Goal: Task Accomplishment & Management: Use online tool/utility

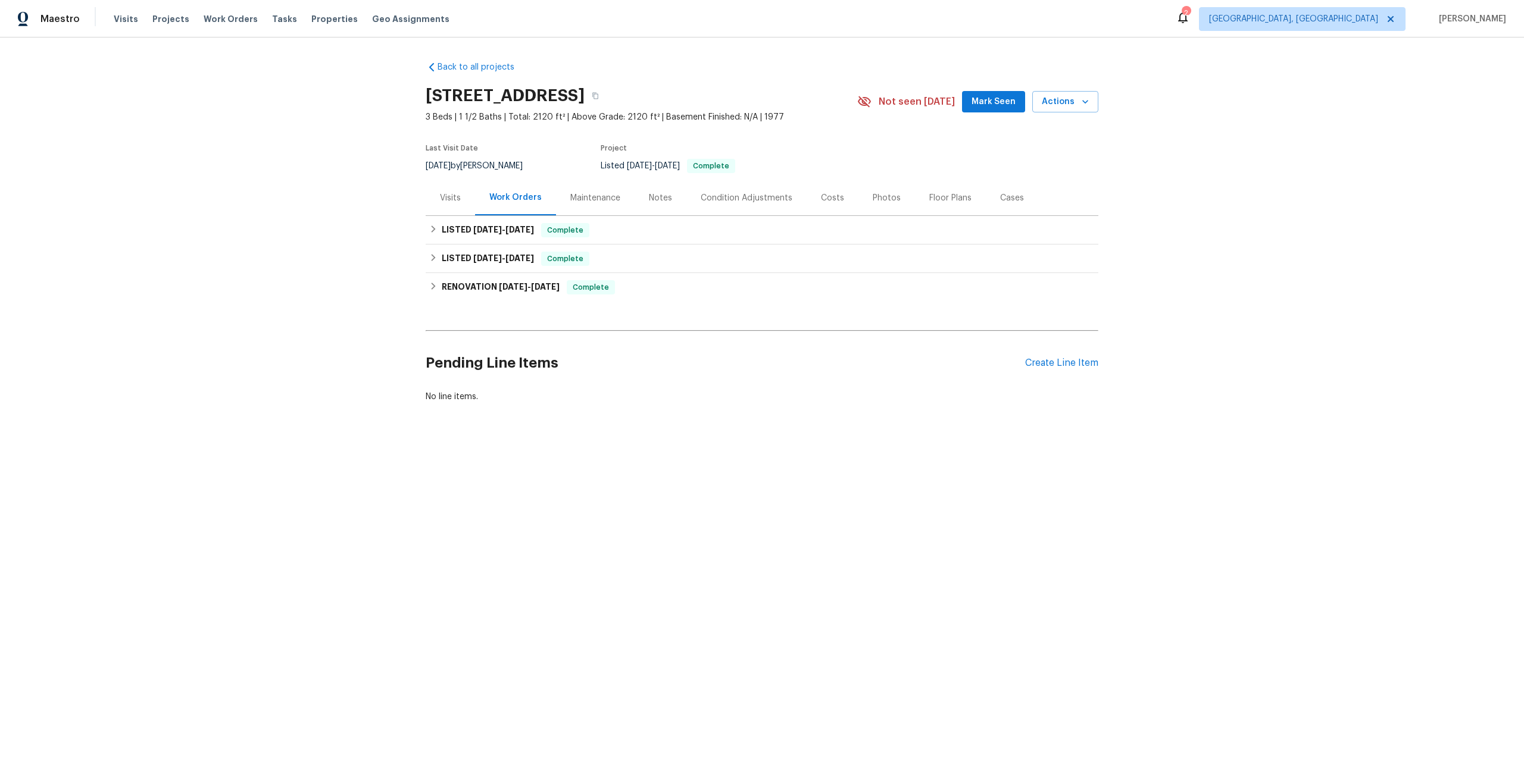
click at [451, 198] on div "Visits" at bounding box center [450, 197] width 21 height 12
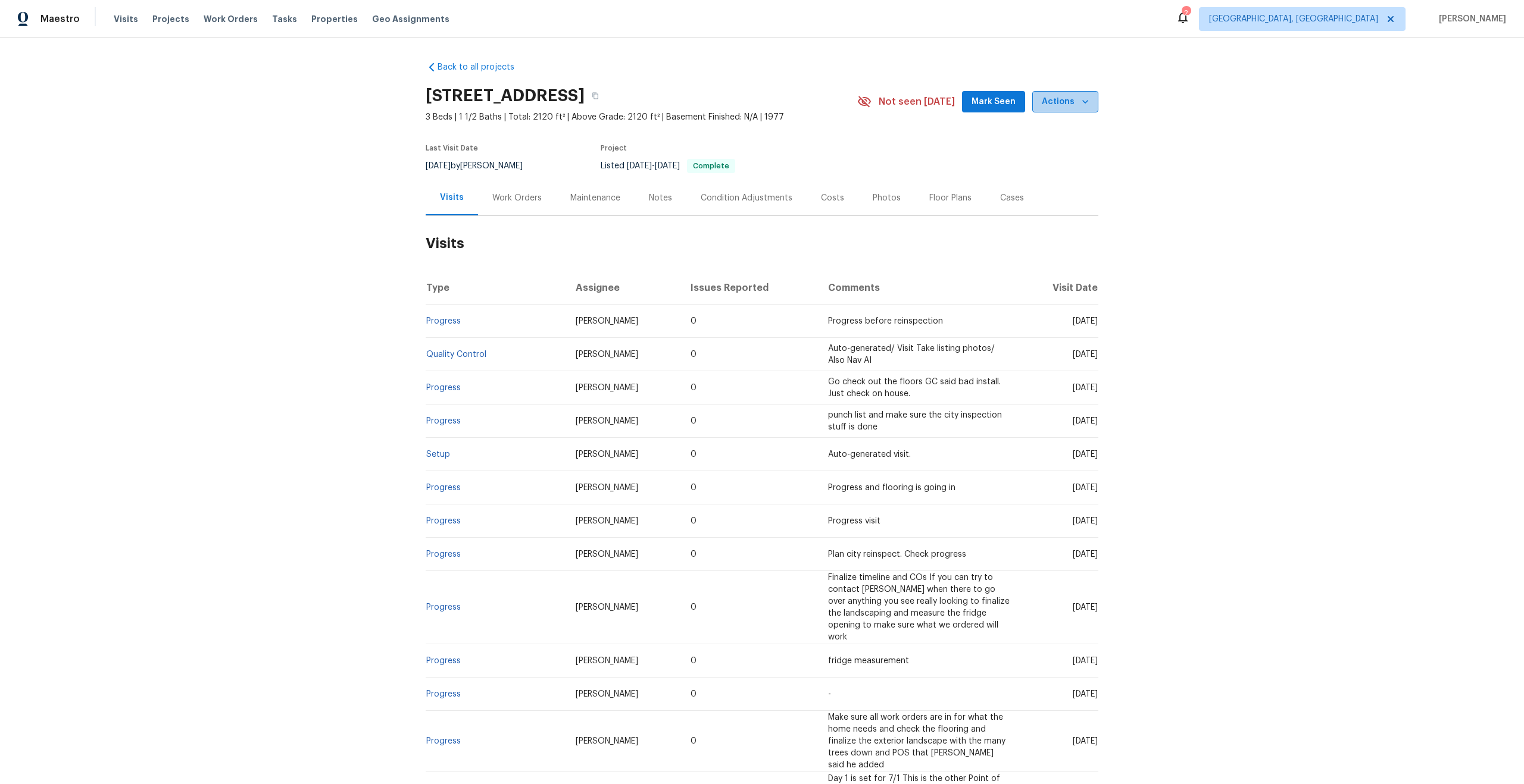
click at [1063, 100] on span "Actions" at bounding box center [1065, 102] width 47 height 15
click at [1050, 147] on li "Schedule a visit" at bounding box center [1036, 146] width 116 height 19
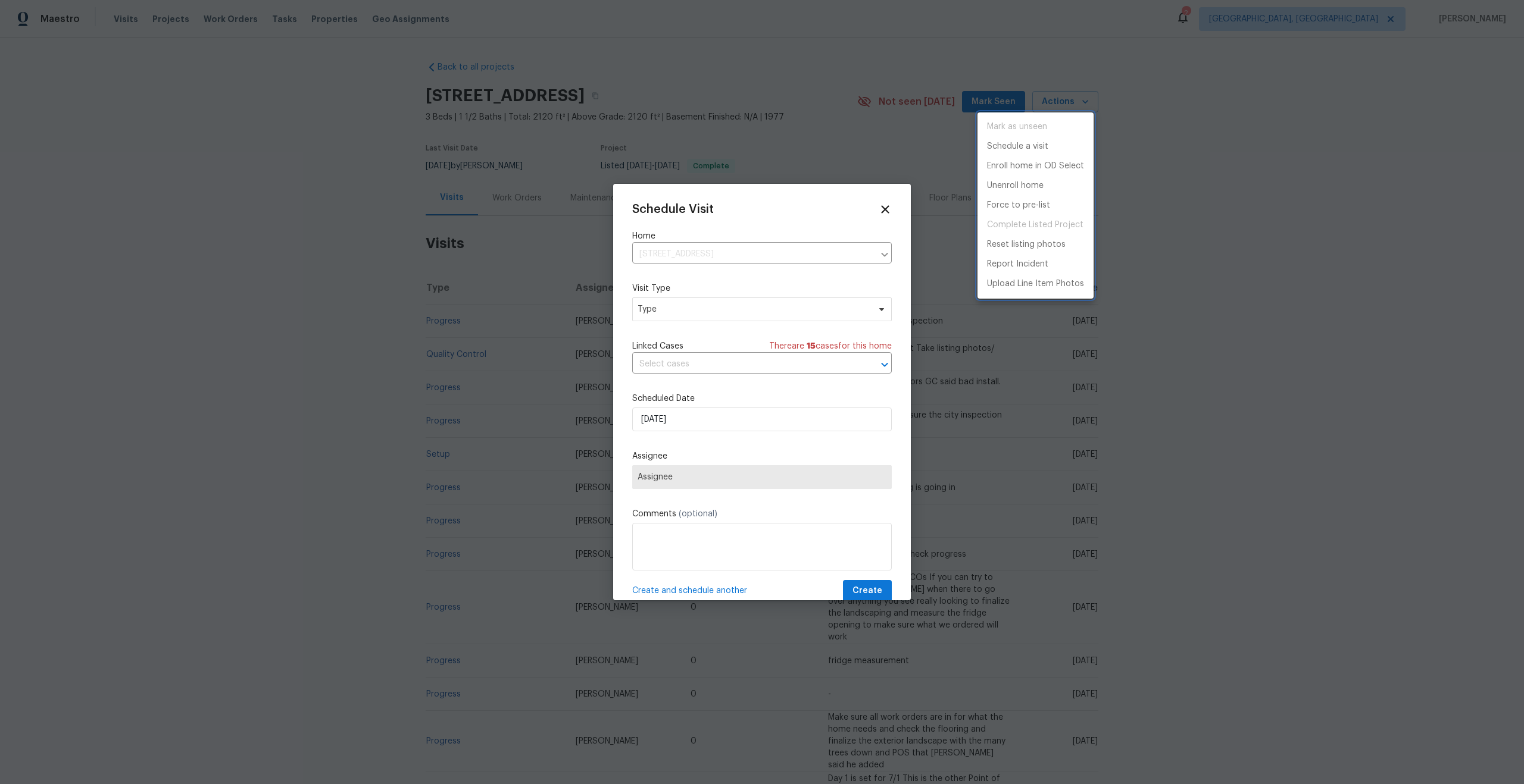
click at [706, 304] on div at bounding box center [762, 392] width 1524 height 784
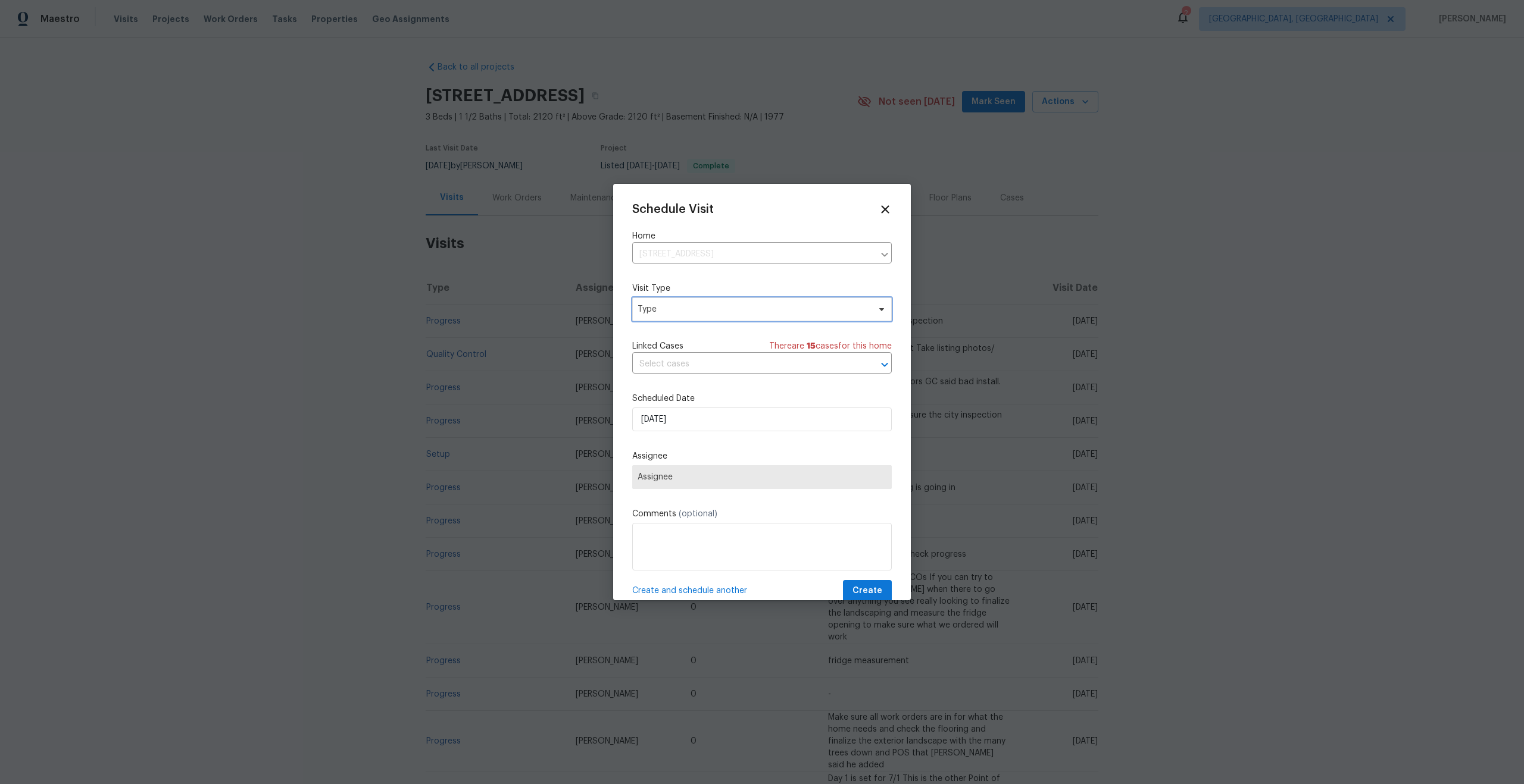
click at [705, 305] on span "Type" at bounding box center [753, 309] width 231 height 12
type input "sec"
click at [675, 360] on div "Security" at bounding box center [702, 365] width 132 height 17
click at [664, 364] on div "Security" at bounding box center [655, 365] width 32 height 12
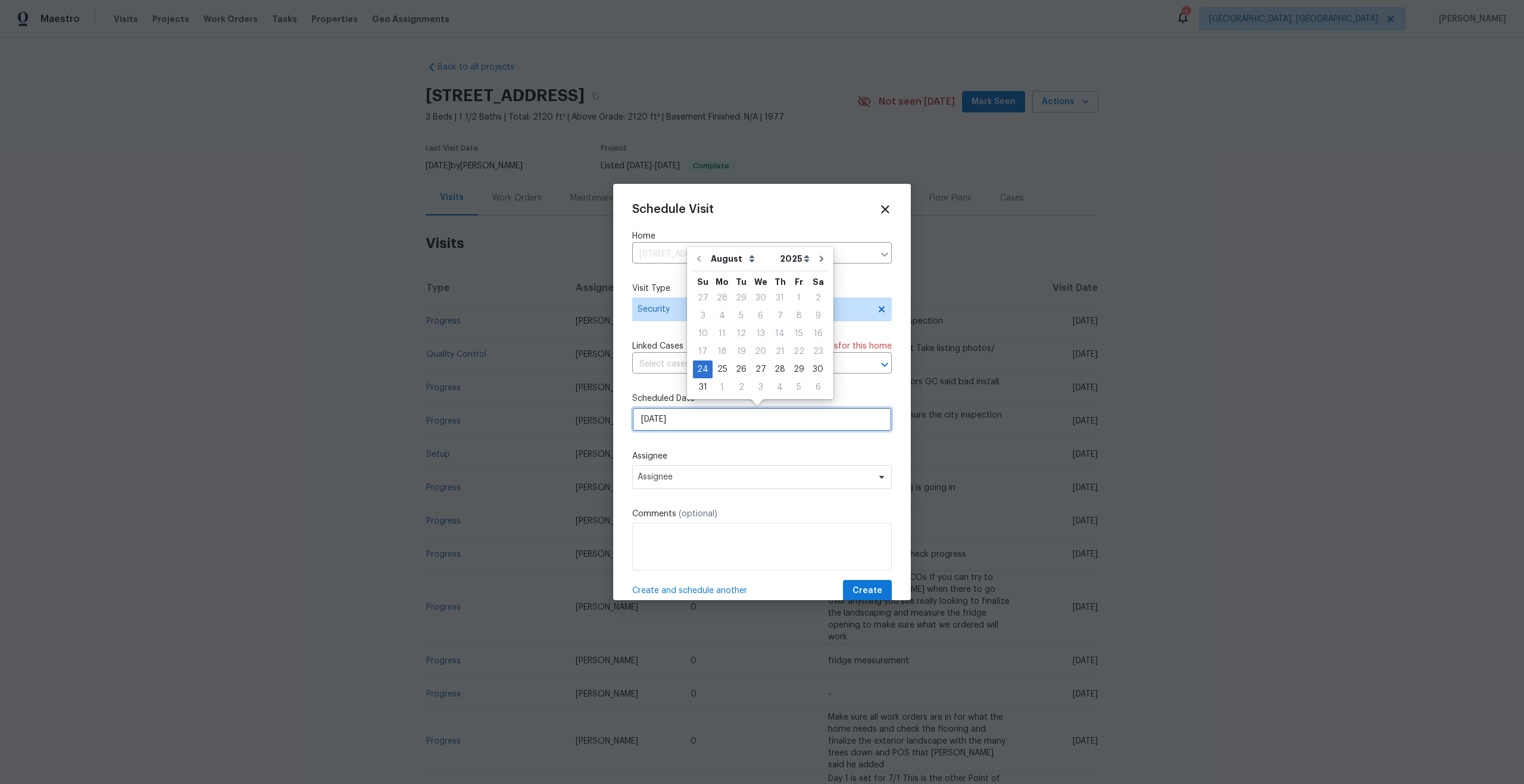
click at [710, 424] on input "8/24/2025" at bounding box center [762, 420] width 260 height 23
click at [717, 365] on div "25" at bounding box center [722, 369] width 19 height 17
type input "8/25/2025"
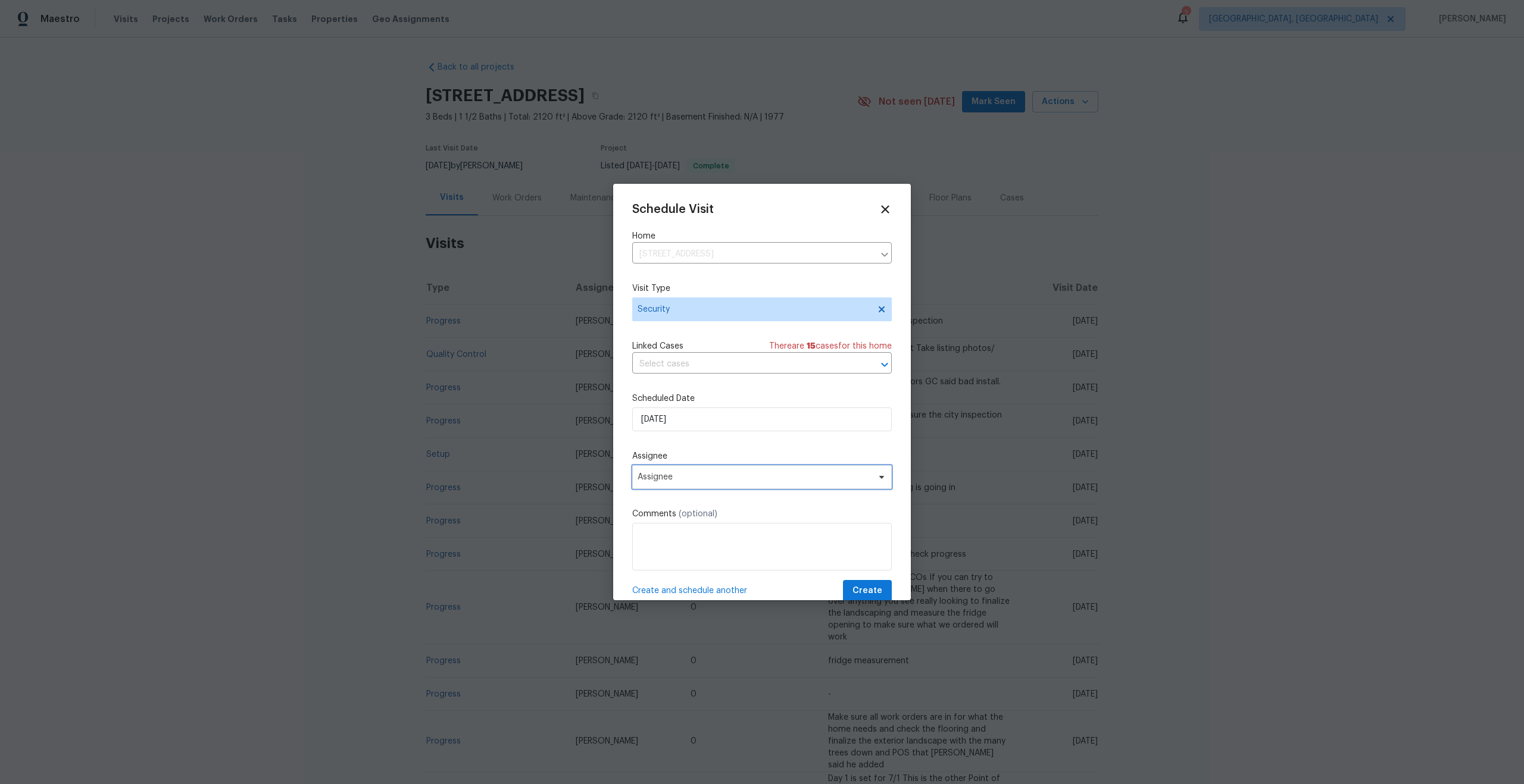
click at [695, 469] on span "Assignee" at bounding box center [762, 477] width 260 height 23
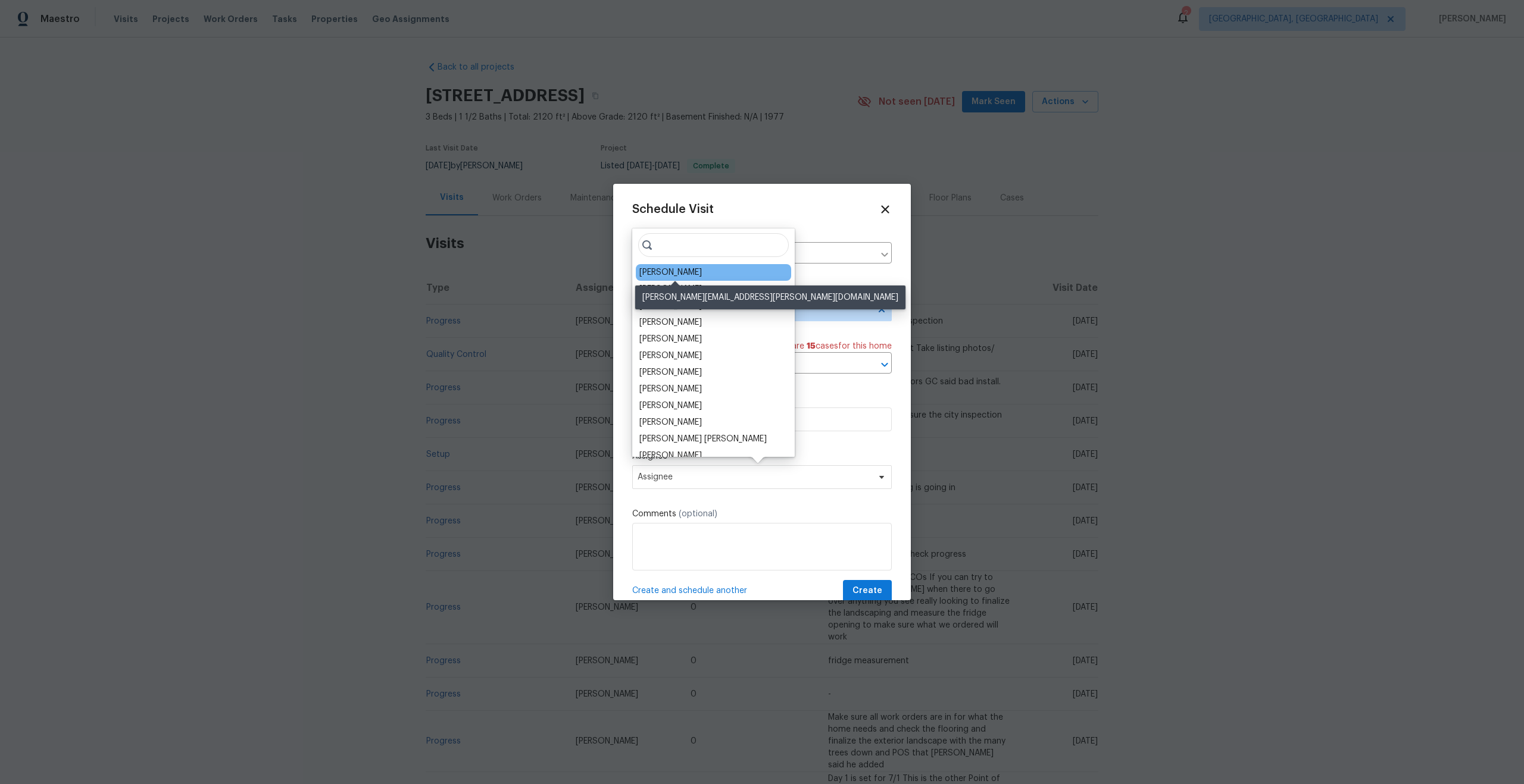
click at [668, 278] on div "Rebecca McMillen" at bounding box center [671, 272] width 63 height 12
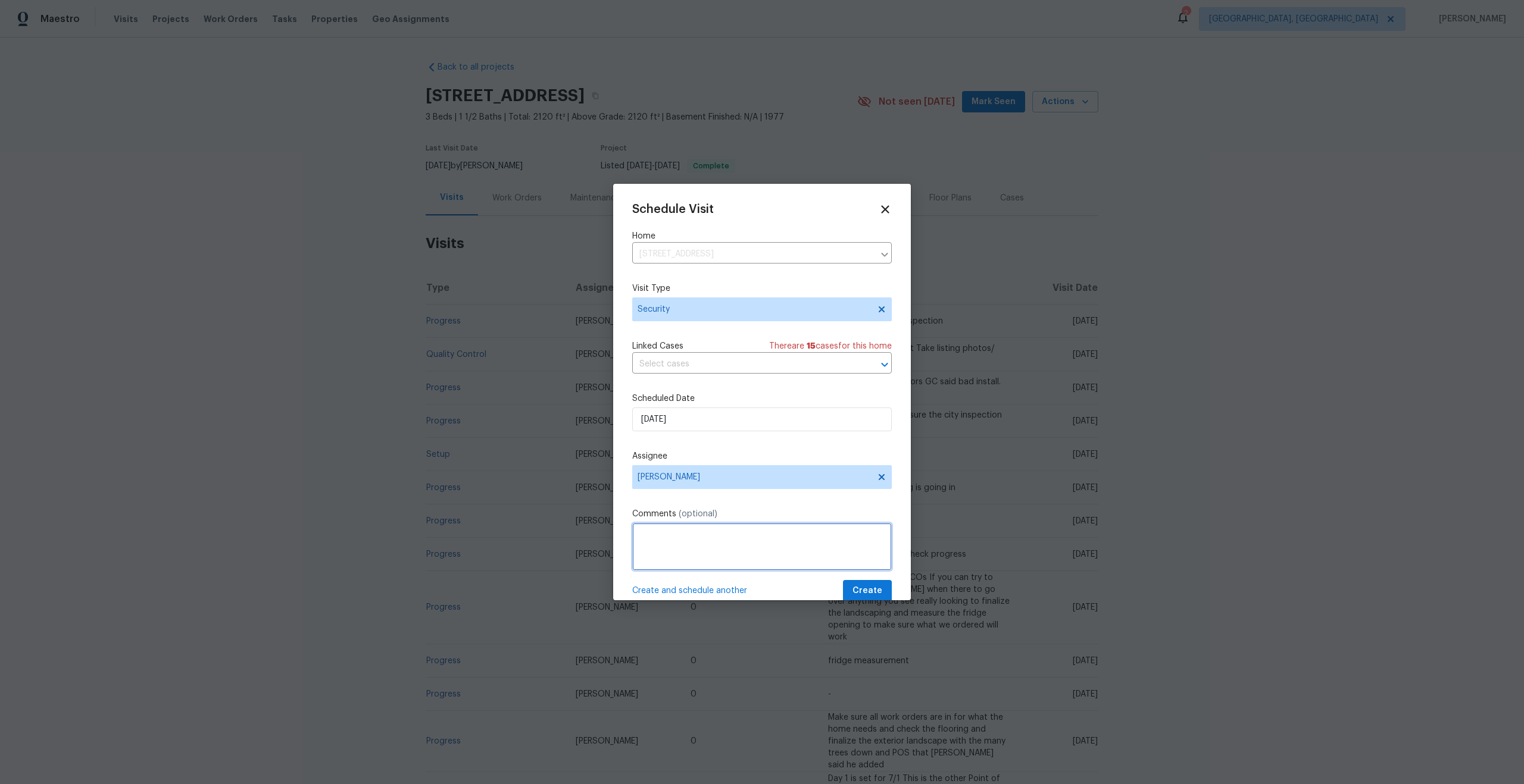
click at [682, 555] on textarea at bounding box center [762, 547] width 260 height 48
type textarea "Please change the lockbox code and confirm the keys are in the lockbox and the …"
click at [853, 582] on button "Create" at bounding box center [867, 591] width 49 height 22
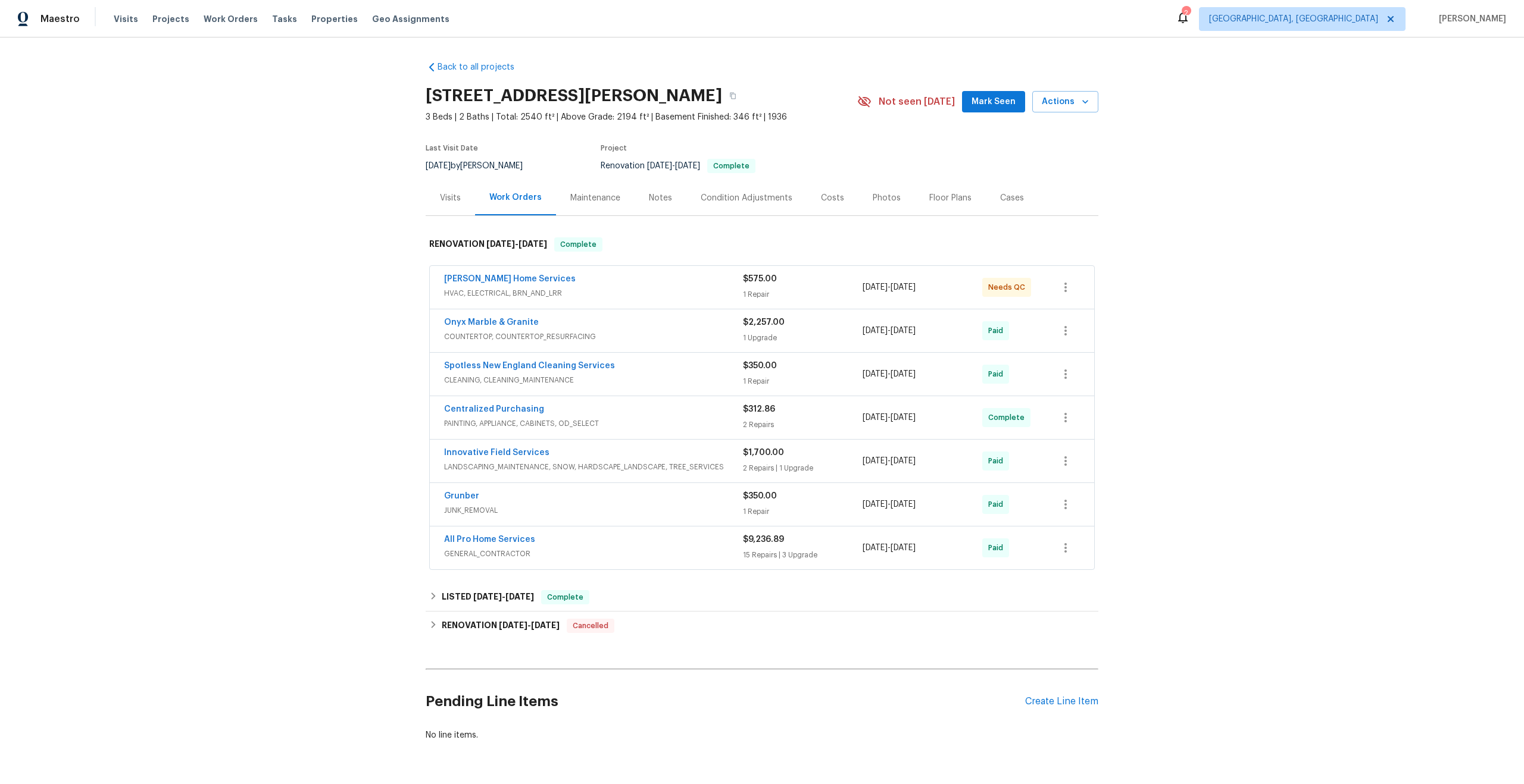
click at [432, 197] on div "Visits" at bounding box center [450, 197] width 50 height 35
